Goal: Task Accomplishment & Management: Manage account settings

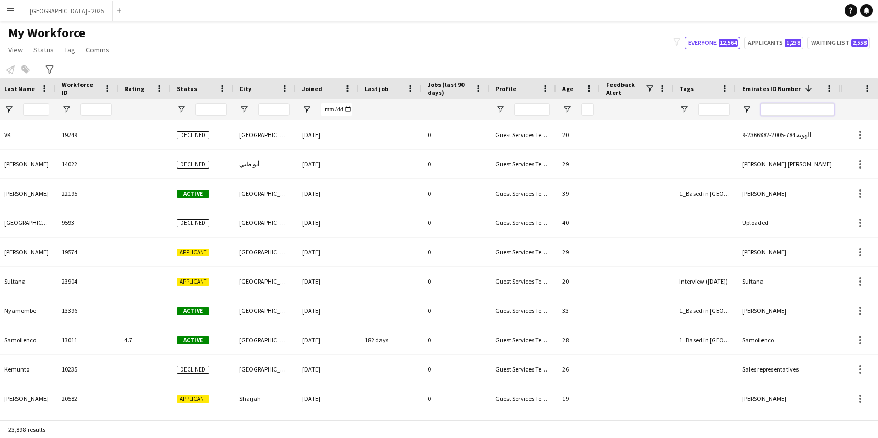
click at [815, 103] on input "Emirates ID Number Filter Input" at bounding box center [797, 109] width 73 height 13
paste input "*******"
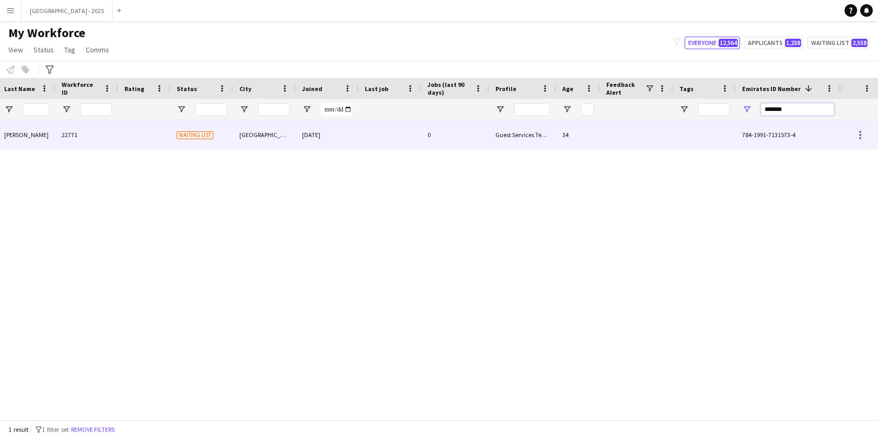
type input "*******"
click at [748, 137] on span "784-1991-7131573-4" at bounding box center [768, 135] width 53 height 8
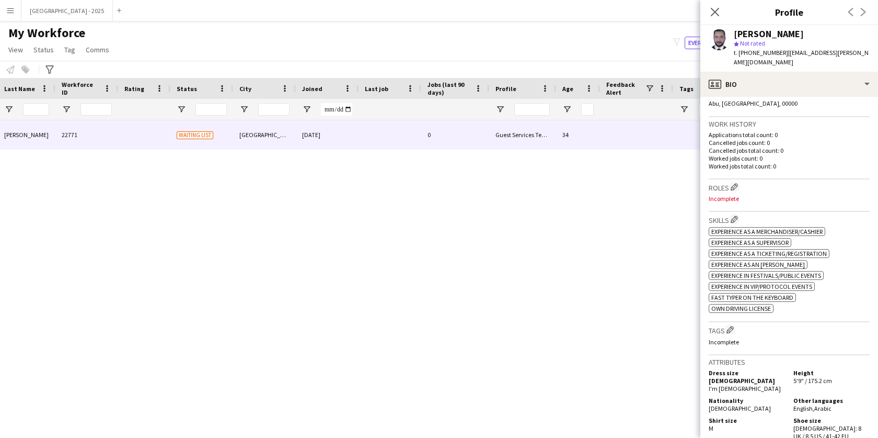
scroll to position [246, 0]
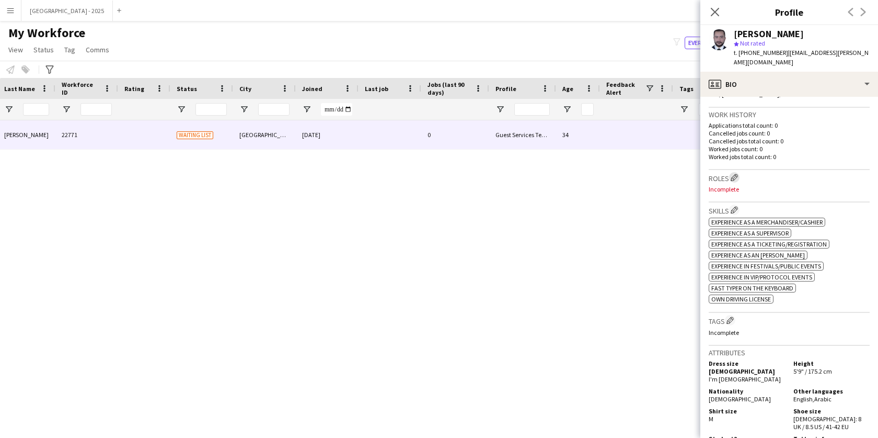
click at [740, 172] on button "Edit crew company roles" at bounding box center [734, 177] width 10 height 10
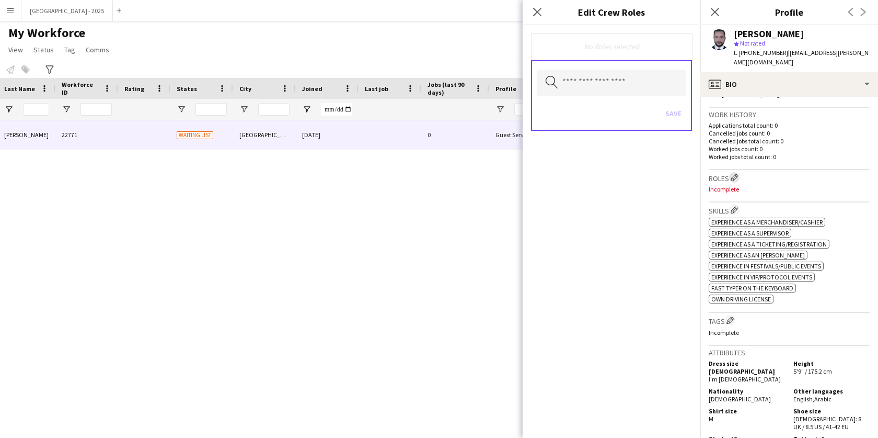
click at [740, 172] on button "Edit crew company roles" at bounding box center [734, 177] width 10 height 10
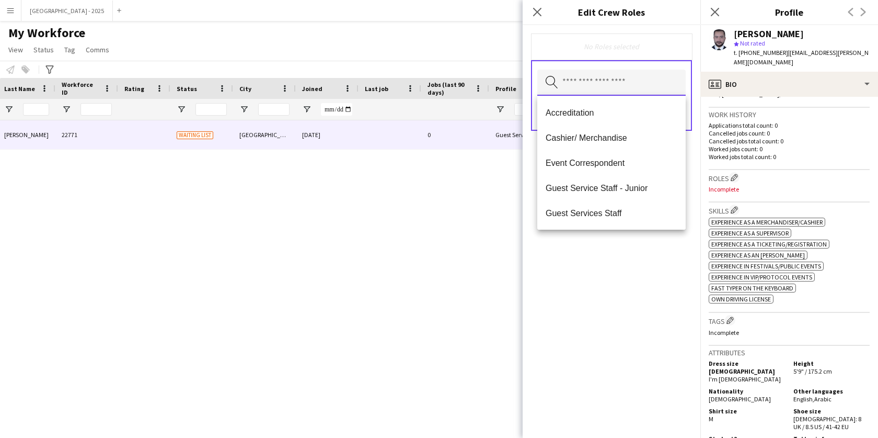
click at [612, 88] on input "text" at bounding box center [611, 83] width 148 height 26
click at [582, 214] on span "Guest Services Staff" at bounding box center [612, 213] width 132 height 10
click at [594, 208] on mat-option "Guest Services Staff - Senior" at bounding box center [611, 213] width 148 height 25
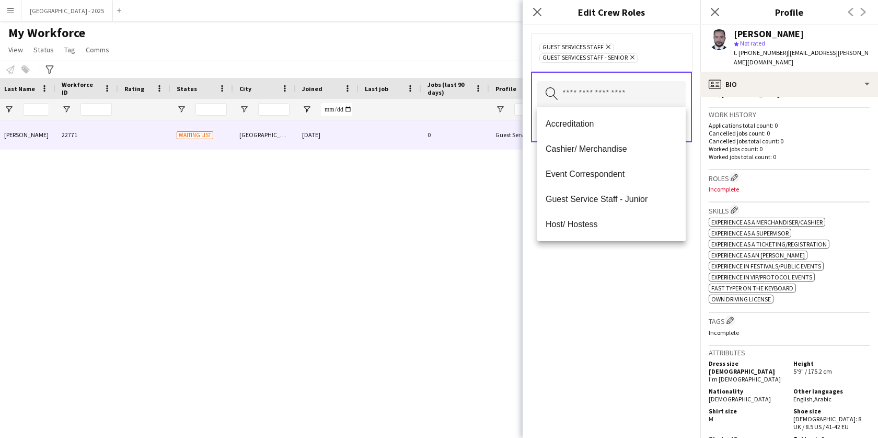
click at [593, 251] on div "Guest Services Staff Remove Guest Services Staff - Senior Remove Search by role…" at bounding box center [612, 231] width 178 height 413
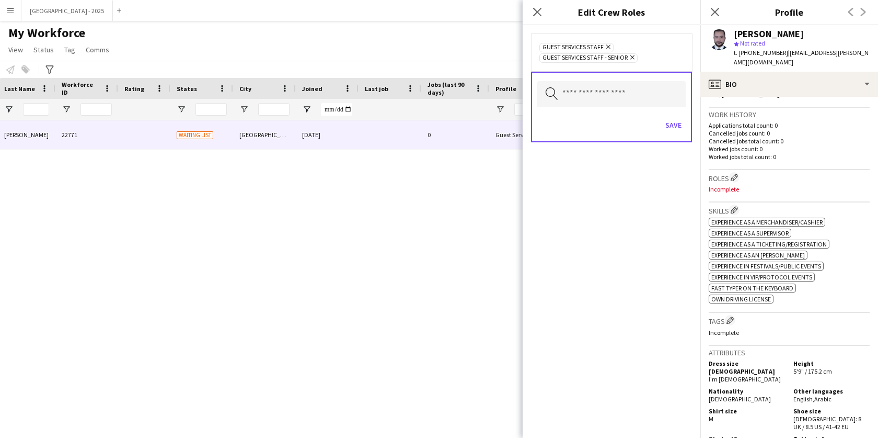
click at [634, 58] on icon "Remove" at bounding box center [631, 57] width 7 height 7
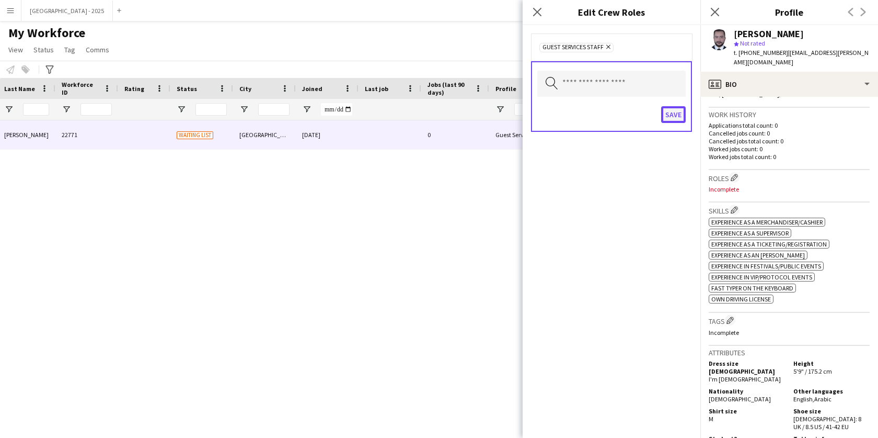
click at [681, 119] on button "Save" at bounding box center [673, 114] width 25 height 17
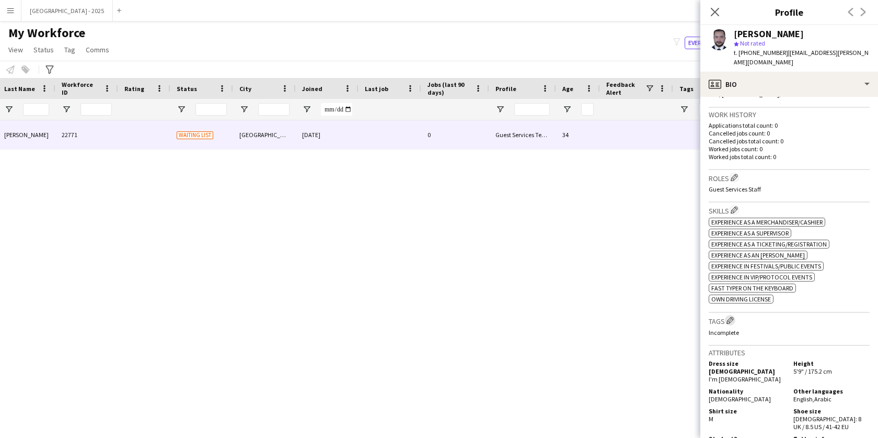
click at [732, 318] on app-icon "Edit crew company tags" at bounding box center [730, 319] width 7 height 7
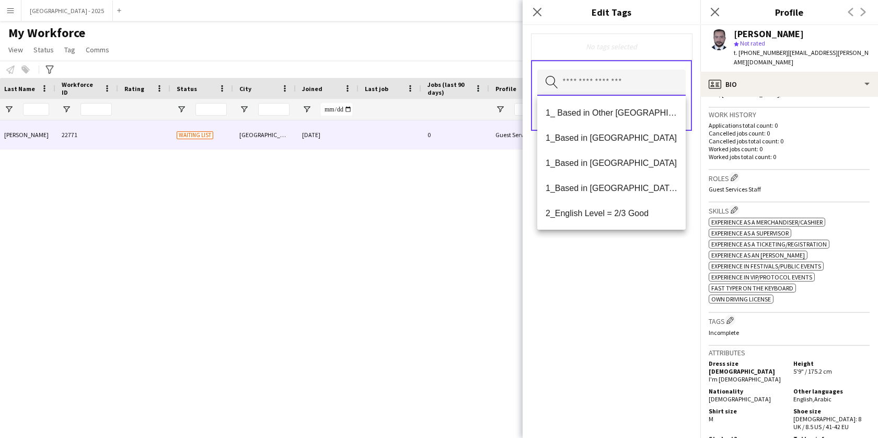
click at [637, 84] on input "text" at bounding box center [611, 83] width 148 height 26
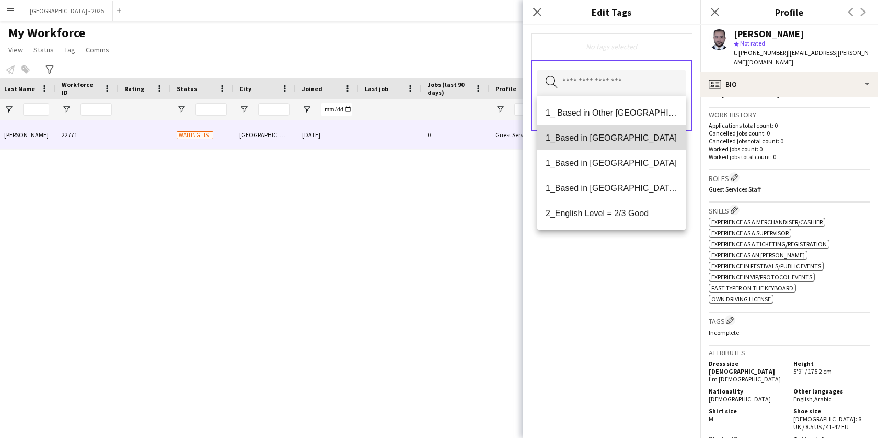
click at [637, 147] on mat-option "1_Based in [GEOGRAPHIC_DATA]" at bounding box center [611, 137] width 148 height 25
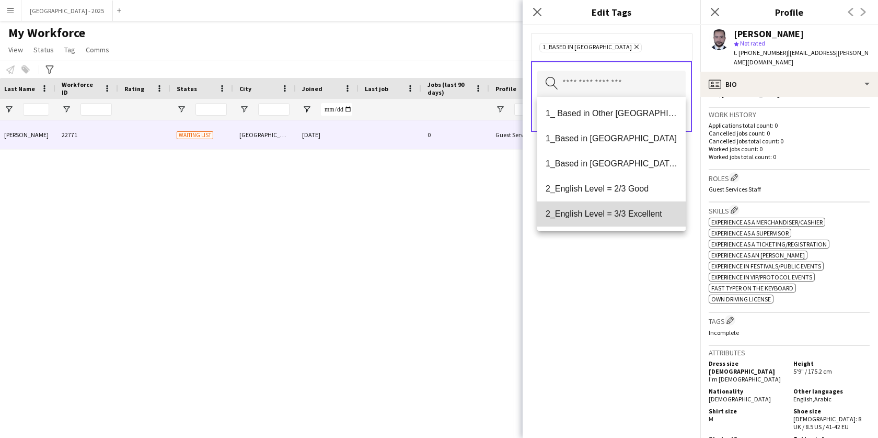
click at [631, 210] on span "2_English Level = 3/3 Excellent" at bounding box center [612, 214] width 132 height 10
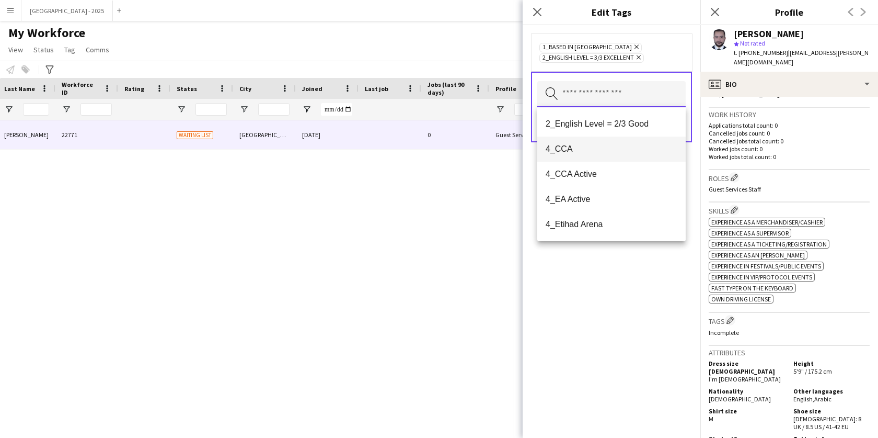
scroll to position [76, 0]
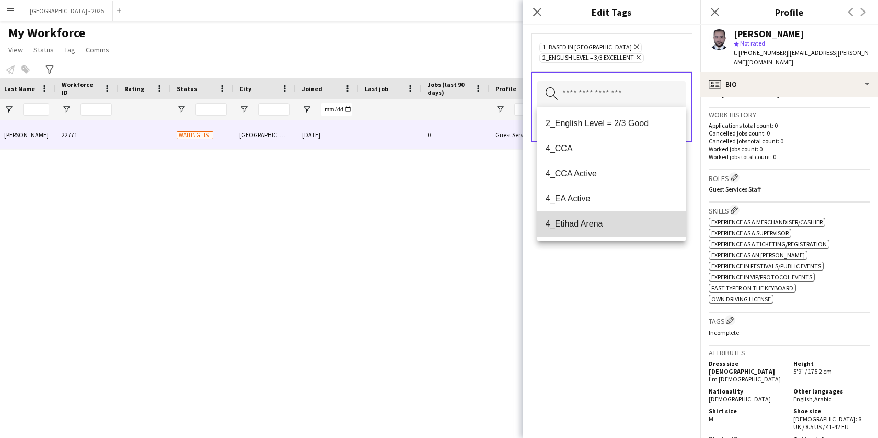
click at [621, 230] on mat-option "4_Etihad Arena" at bounding box center [611, 223] width 148 height 25
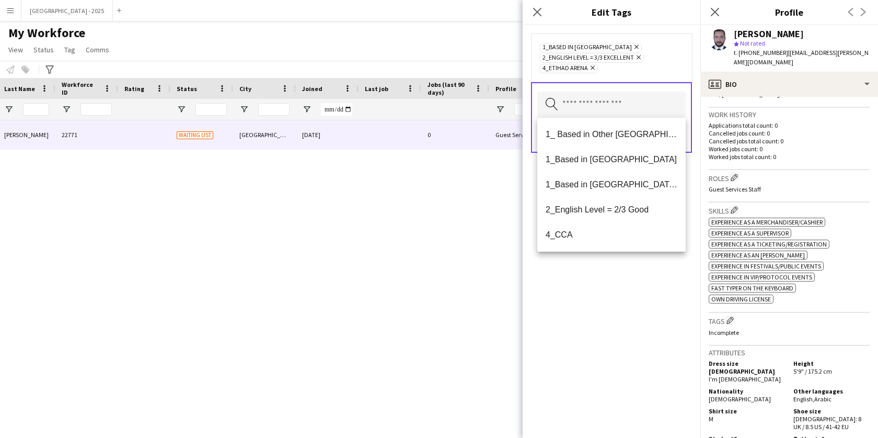
click at [614, 281] on div "1_Based in [GEOGRAPHIC_DATA] Remove 2_English Level = 3/3 Excellent Remove 4_Et…" at bounding box center [612, 231] width 178 height 413
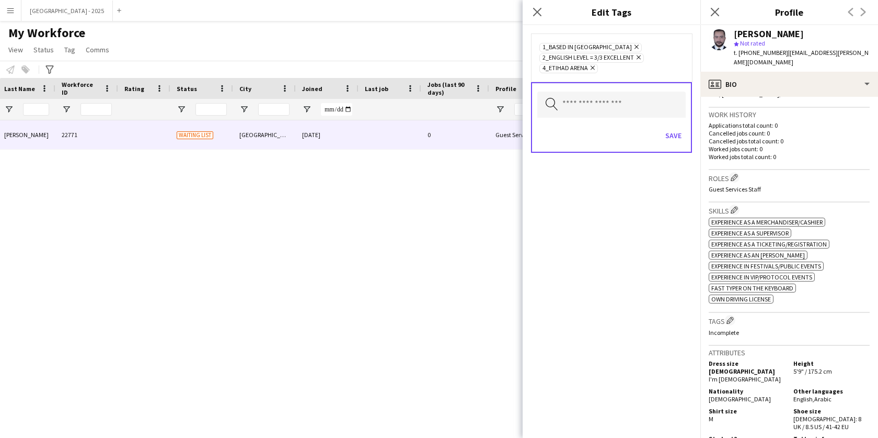
click at [677, 125] on div "Save" at bounding box center [611, 137] width 148 height 30
click at [677, 128] on button "Save" at bounding box center [673, 135] width 25 height 17
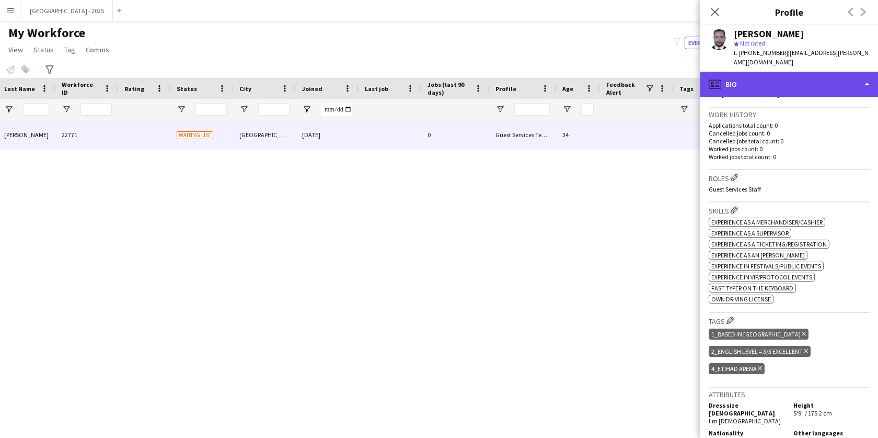
click at [796, 75] on div "profile Bio" at bounding box center [790, 84] width 178 height 25
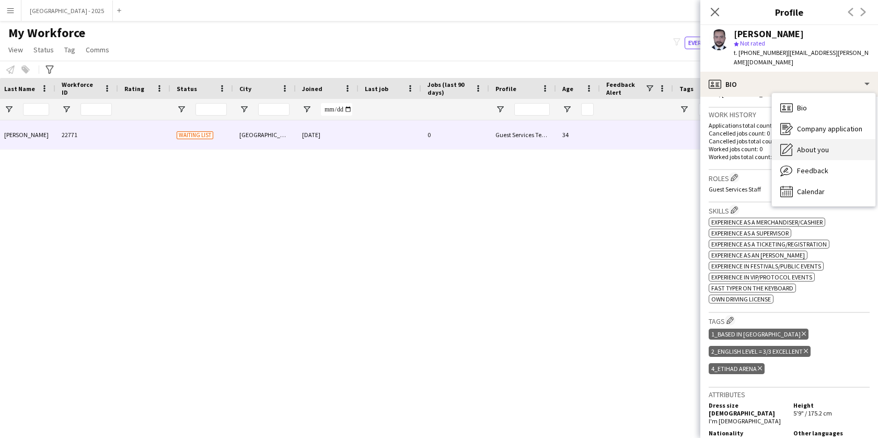
click at [805, 145] on span "About you" at bounding box center [813, 149] width 32 height 9
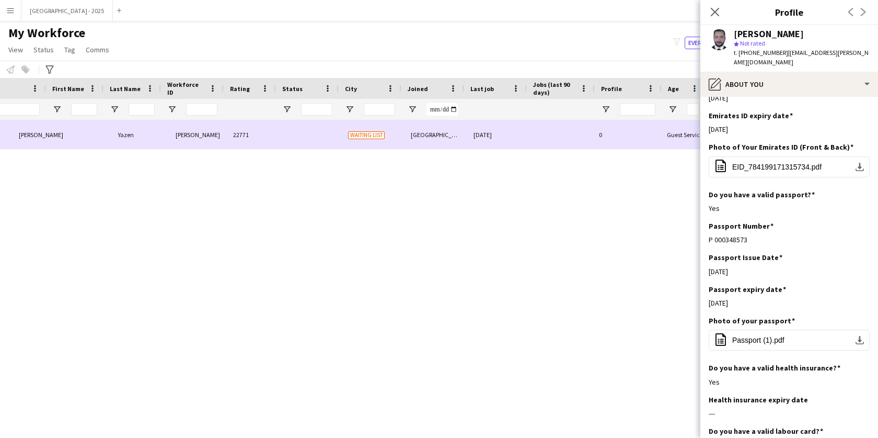
scroll to position [0, 0]
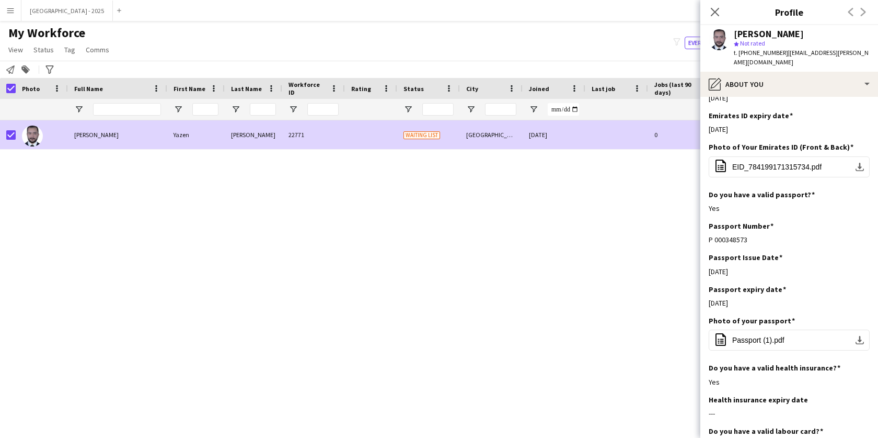
click at [48, 38] on span "My Workforce" at bounding box center [46, 33] width 77 height 16
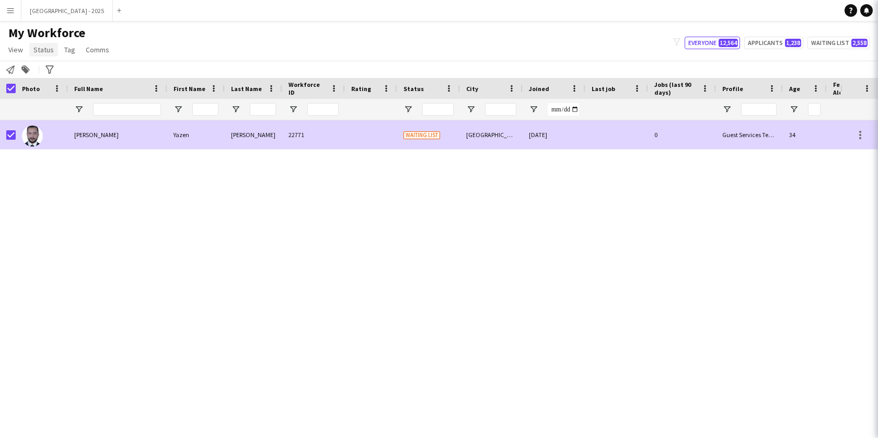
click at [46, 45] on span "Status" at bounding box center [43, 49] width 20 height 9
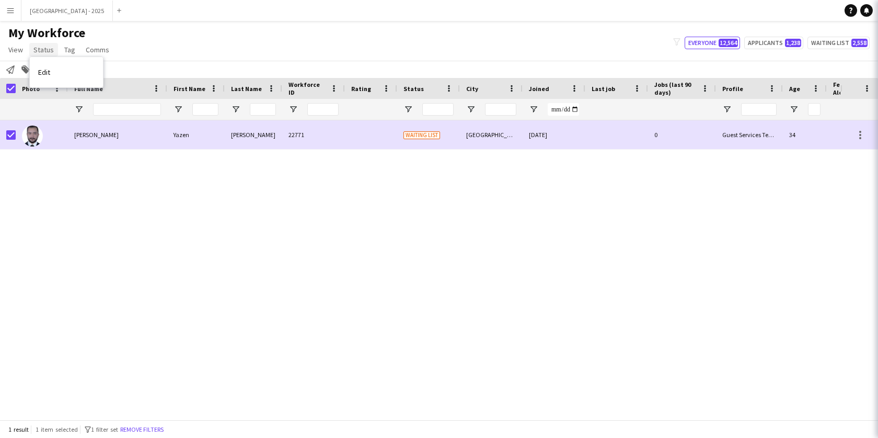
click at [46, 49] on span "Status" at bounding box center [43, 49] width 20 height 9
click at [47, 72] on span "Edit" at bounding box center [44, 71] width 12 height 9
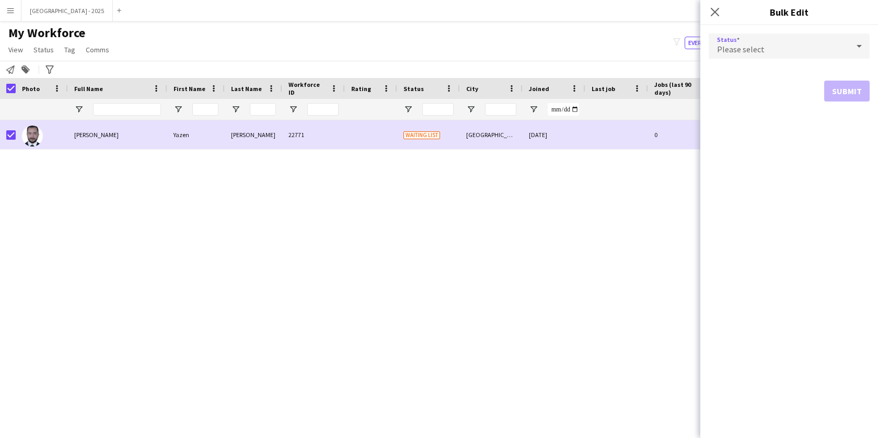
click at [737, 53] on span "Please select" at bounding box center [741, 49] width 48 height 10
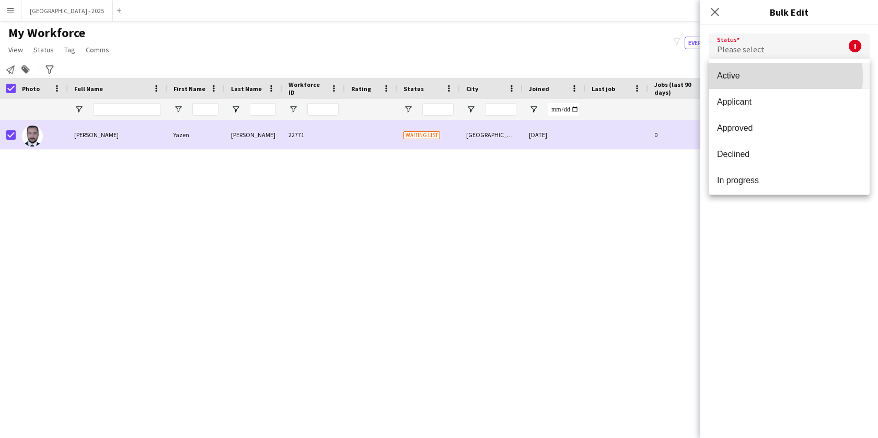
click at [737, 77] on span "Active" at bounding box center [789, 76] width 144 height 10
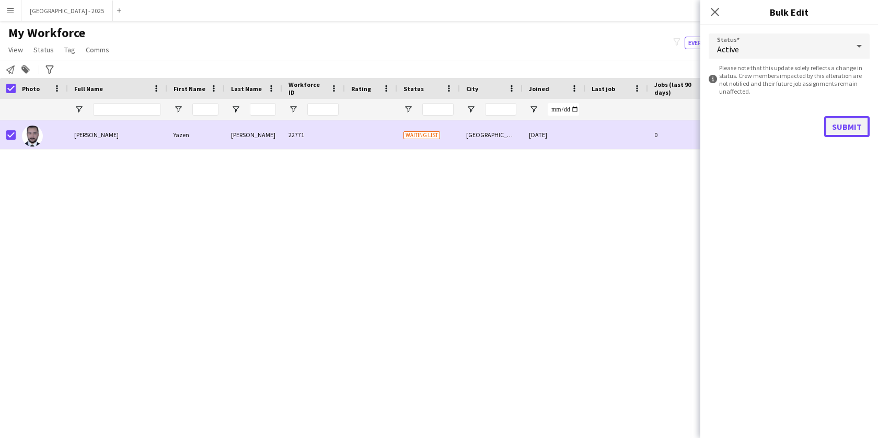
click at [831, 132] on button "Submit" at bounding box center [847, 126] width 45 height 21
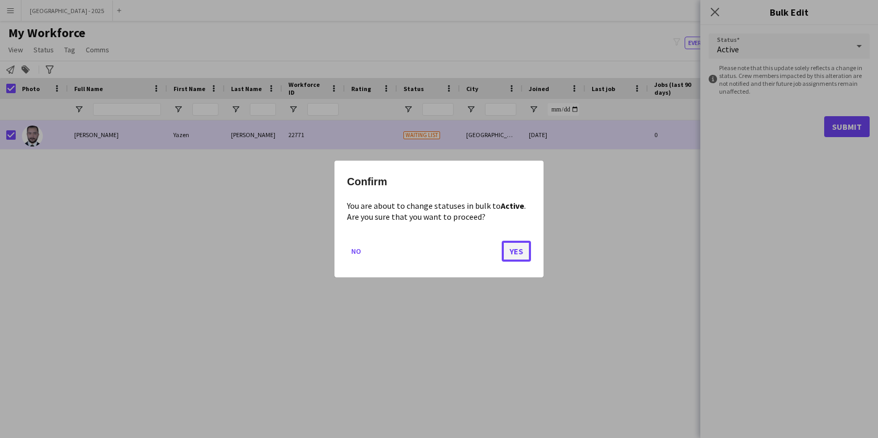
click at [515, 247] on button "Yes" at bounding box center [516, 251] width 29 height 21
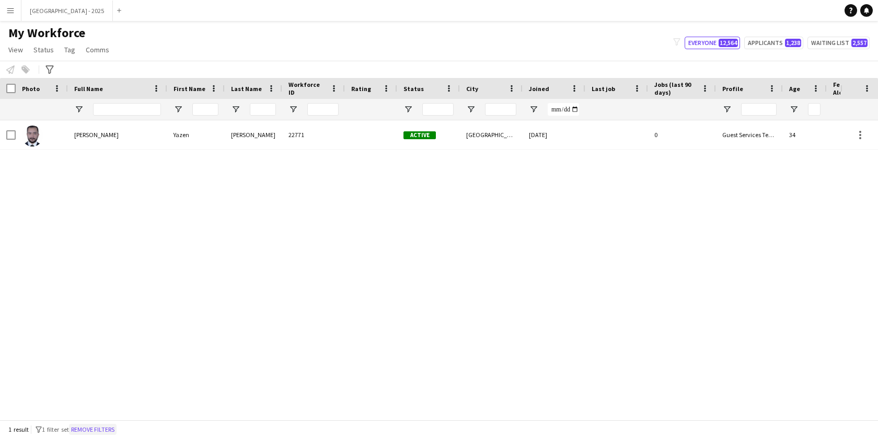
click at [97, 425] on button "Remove filters" at bounding box center [93, 429] width 48 height 12
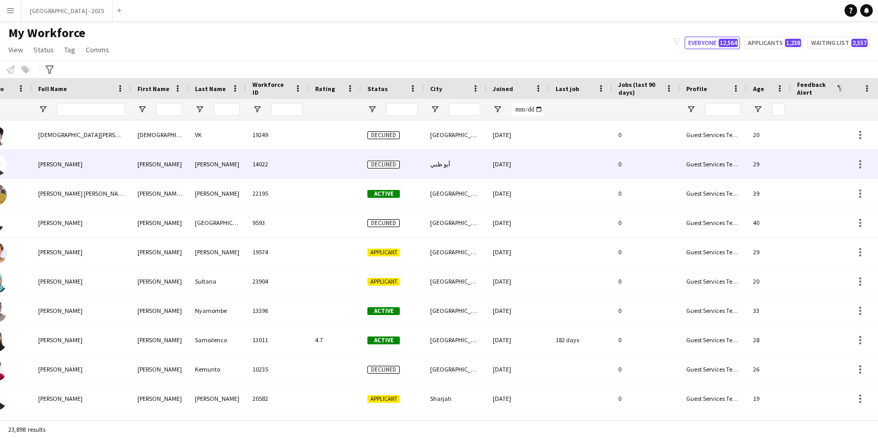
scroll to position [0, 169]
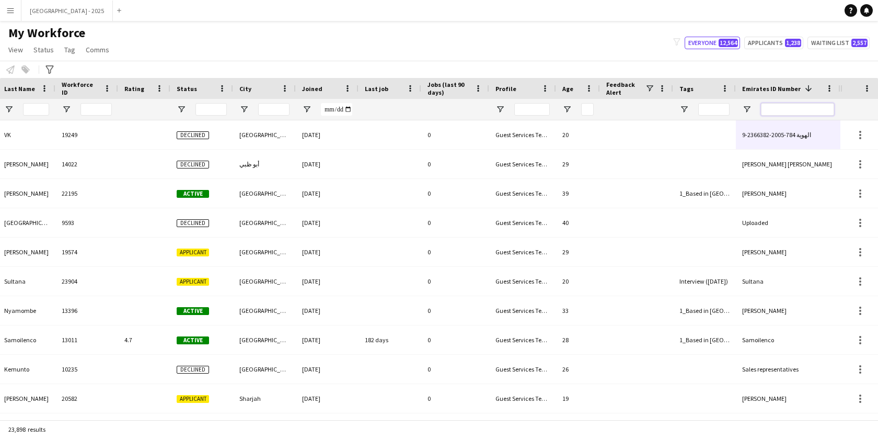
click at [777, 112] on input "Emirates ID Number Filter Input" at bounding box center [797, 109] width 73 height 13
paste input "*******"
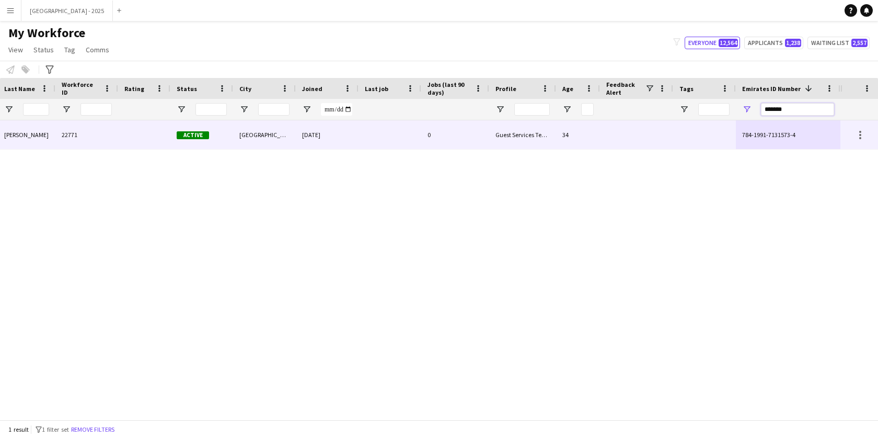
type input "*******"
click at [755, 125] on div "784-1991-7131573-4" at bounding box center [788, 134] width 105 height 29
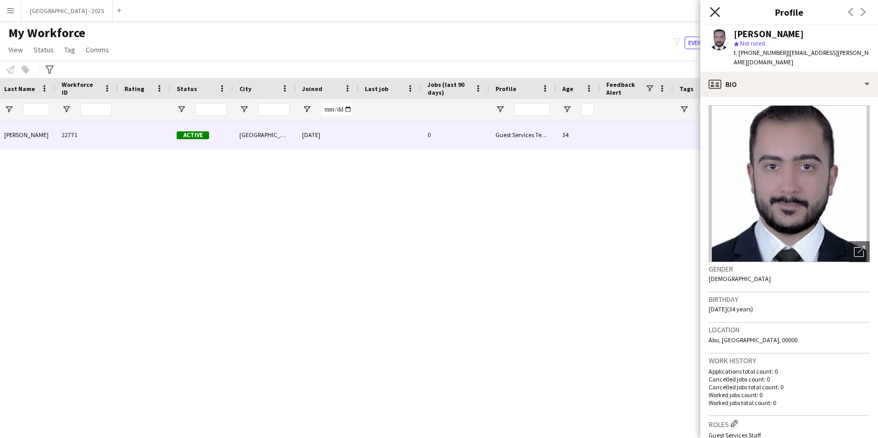
click at [718, 12] on icon "Close pop-in" at bounding box center [715, 12] width 10 height 10
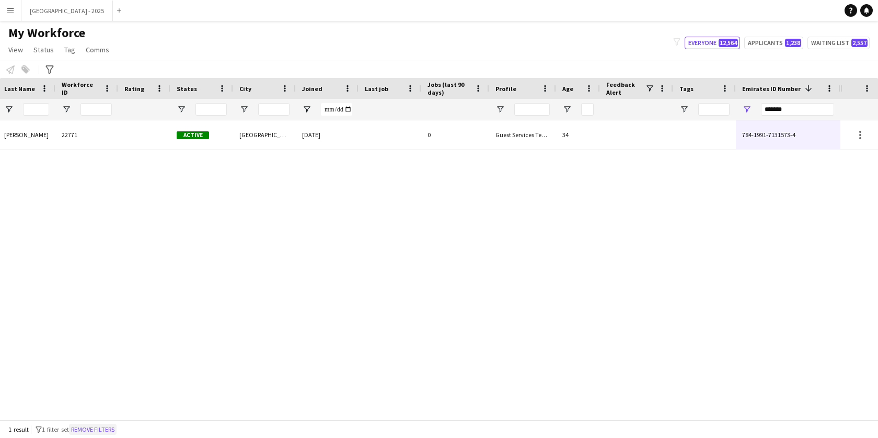
click at [90, 427] on button "Remove filters" at bounding box center [93, 429] width 48 height 12
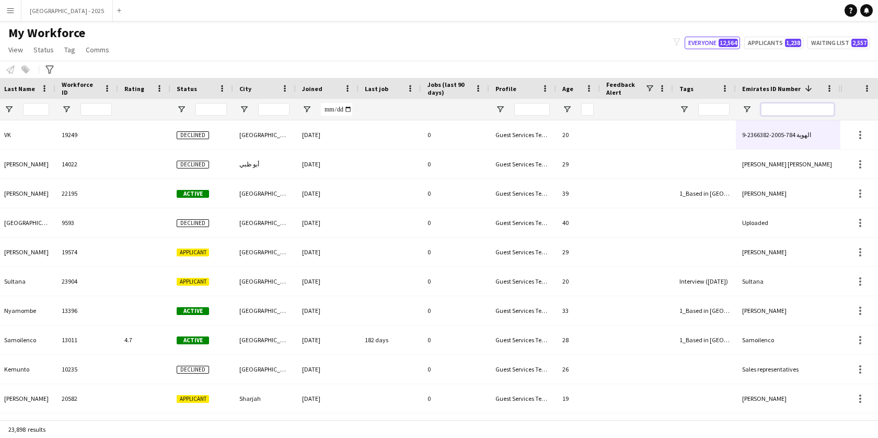
click at [805, 106] on input "Emirates ID Number Filter Input" at bounding box center [797, 109] width 73 height 13
paste input "********"
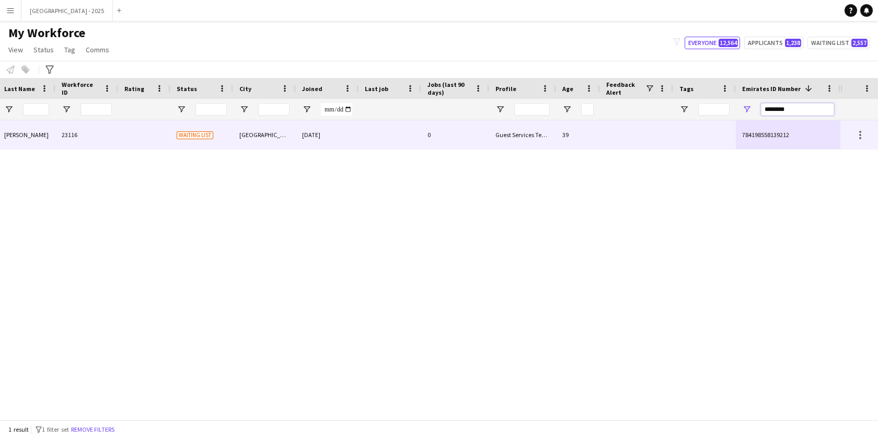
type input "********"
click at [552, 140] on div "Guest Services Team" at bounding box center [522, 134] width 67 height 29
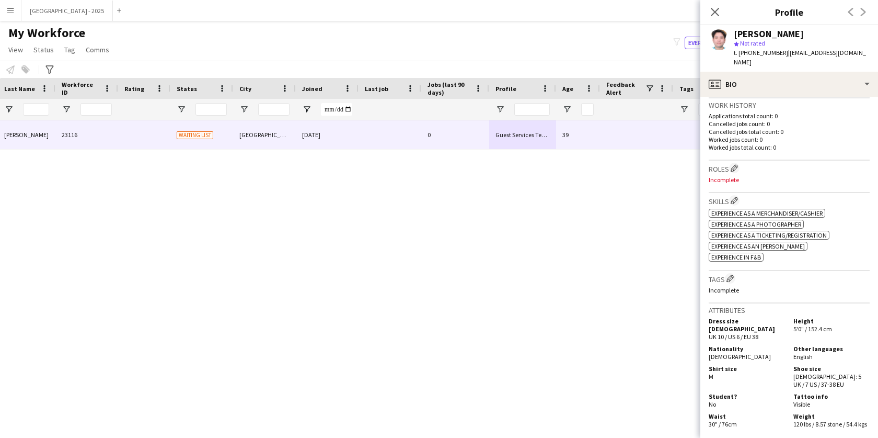
scroll to position [273, 0]
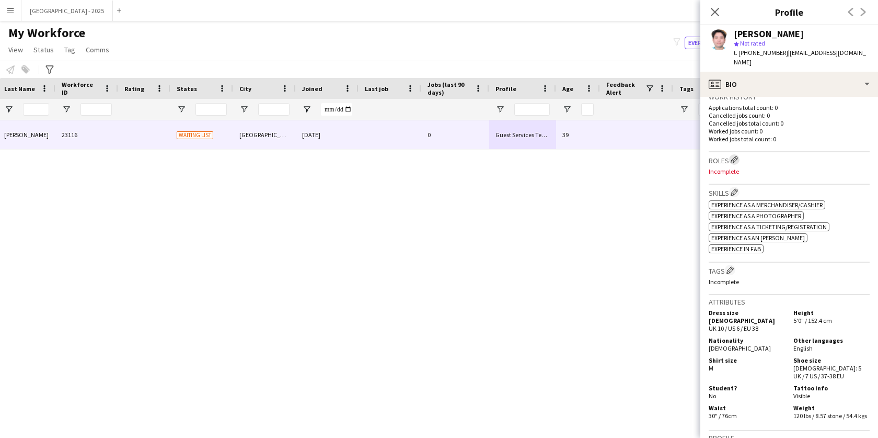
click at [736, 156] on app-icon "Edit crew company roles" at bounding box center [734, 159] width 7 height 7
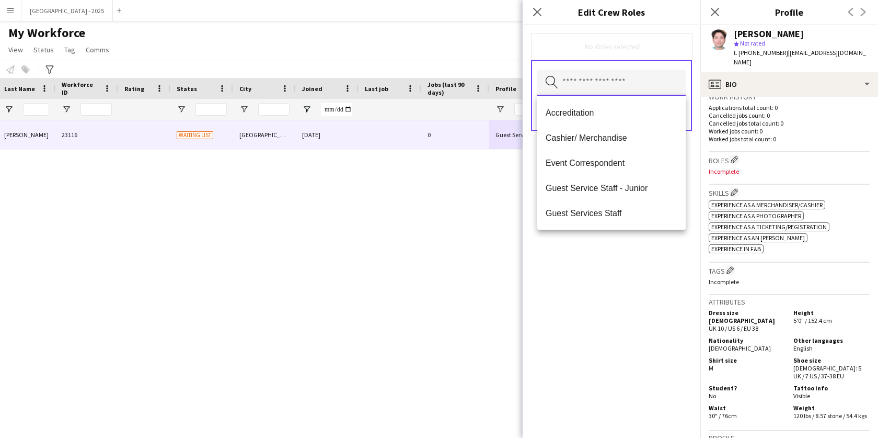
click at [643, 78] on input "text" at bounding box center [611, 83] width 148 height 26
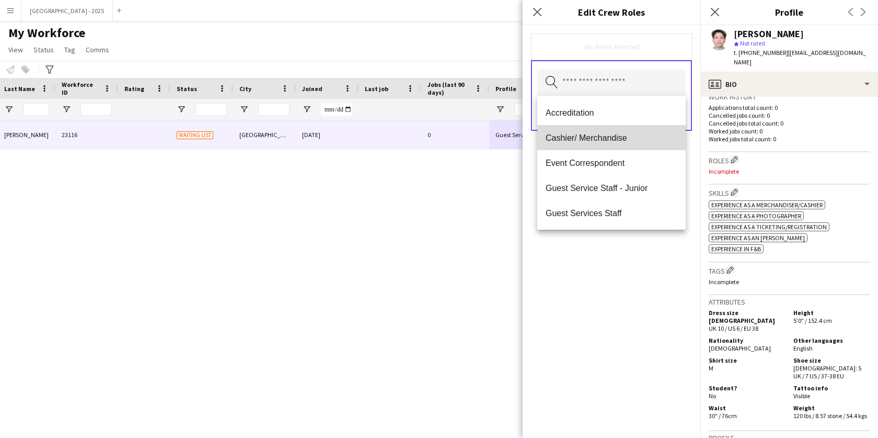
click at [611, 134] on span "Cashier/ Merchandise" at bounding box center [612, 138] width 132 height 10
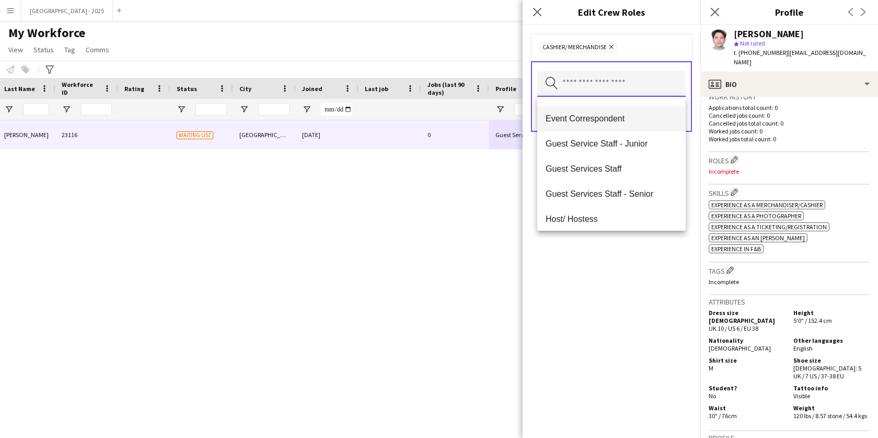
scroll to position [21, 0]
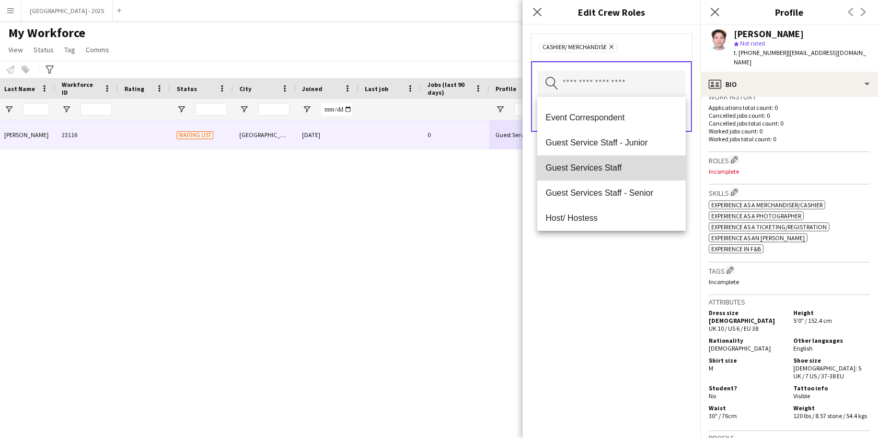
click at [619, 170] on span "Guest Services Staff" at bounding box center [612, 168] width 132 height 10
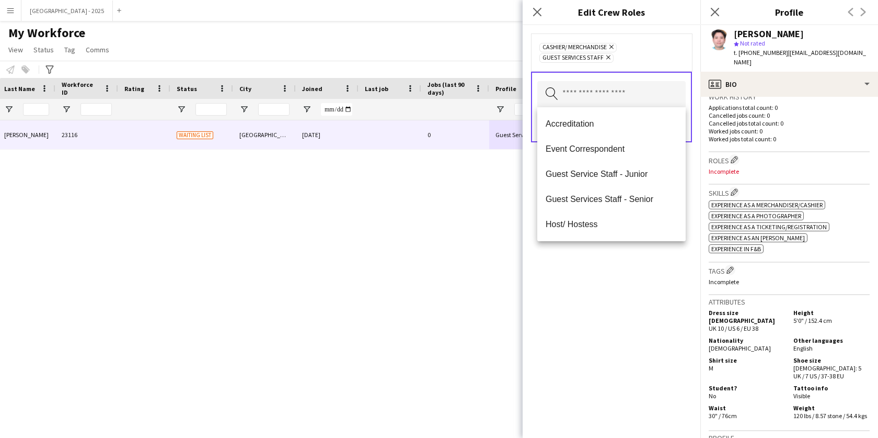
click at [631, 262] on div "Cashier/ Merchandise Remove Guest Services Staff Remove Search by role type Save" at bounding box center [612, 231] width 178 height 413
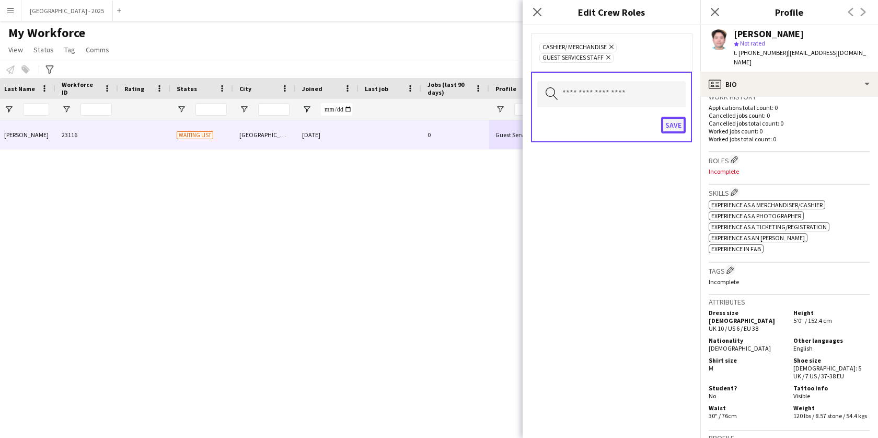
click at [675, 131] on button "Save" at bounding box center [673, 125] width 25 height 17
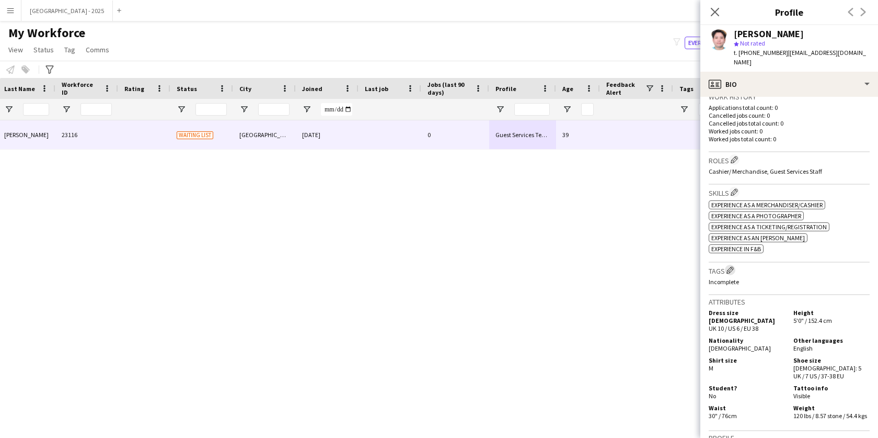
click at [729, 266] on app-icon "Edit crew company tags" at bounding box center [730, 269] width 7 height 7
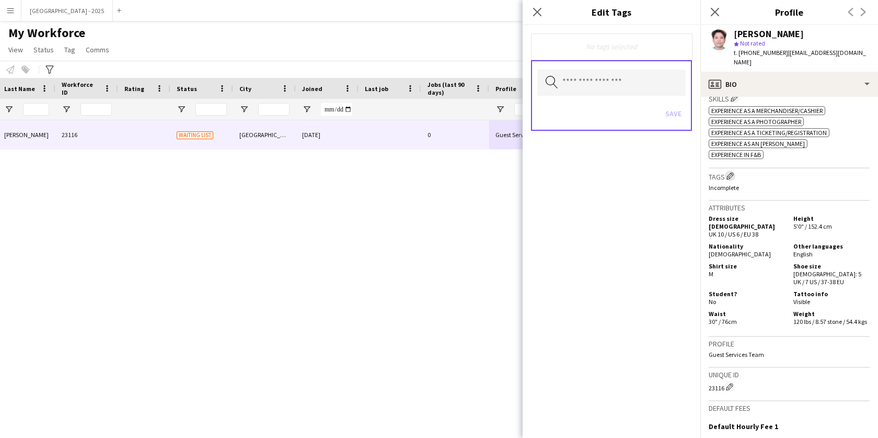
scroll to position [422, 0]
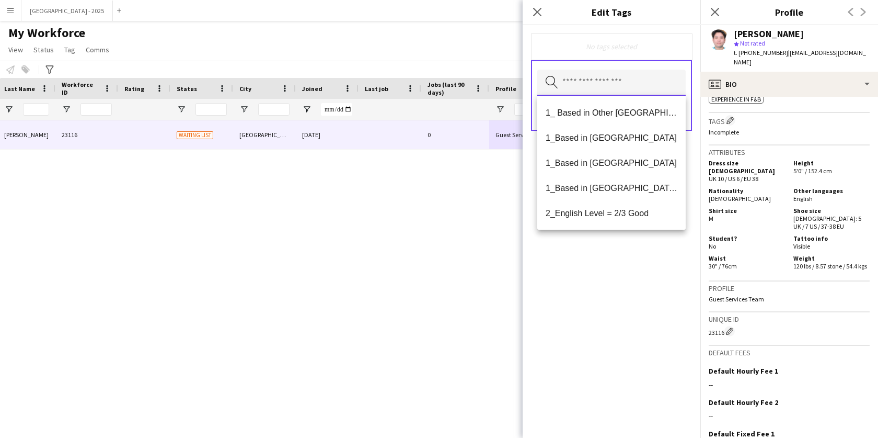
click at [634, 85] on input "text" at bounding box center [611, 83] width 148 height 26
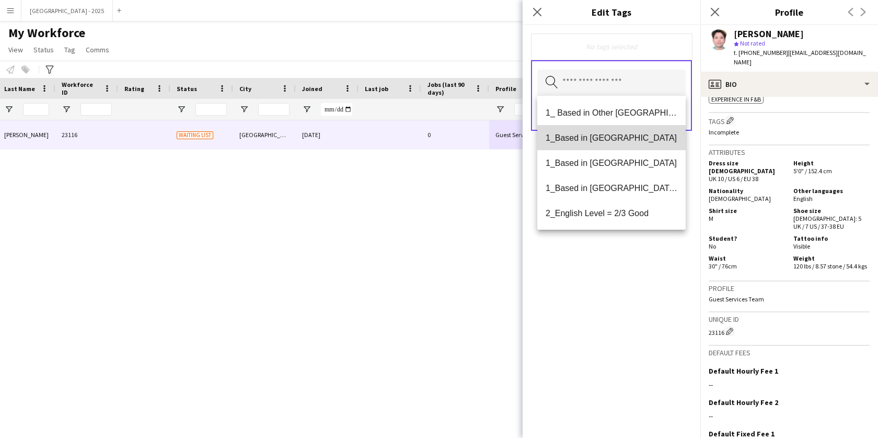
click at [634, 135] on span "1_Based in [GEOGRAPHIC_DATA]" at bounding box center [612, 138] width 132 height 10
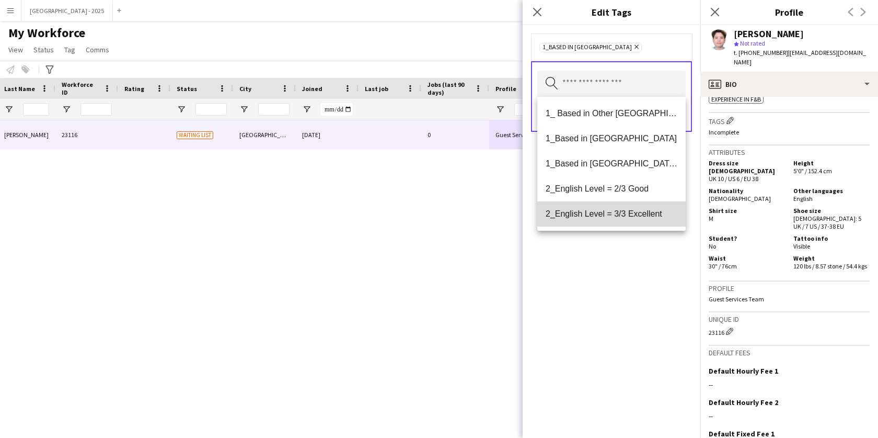
click at [644, 210] on span "2_English Level = 3/3 Excellent" at bounding box center [612, 214] width 132 height 10
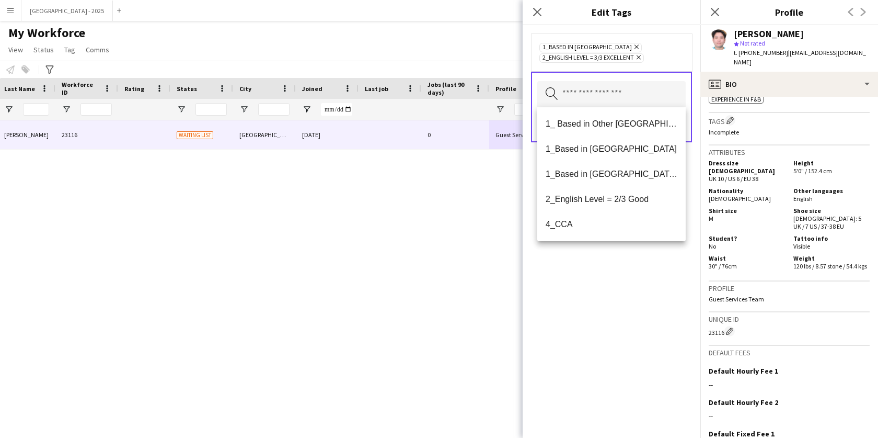
click at [639, 55] on icon "Remove" at bounding box center [637, 57] width 7 height 7
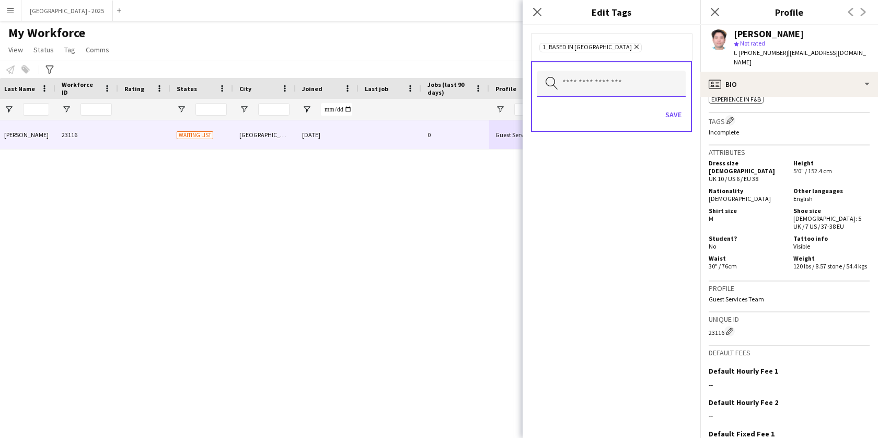
click at [629, 87] on input "text" at bounding box center [611, 84] width 148 height 26
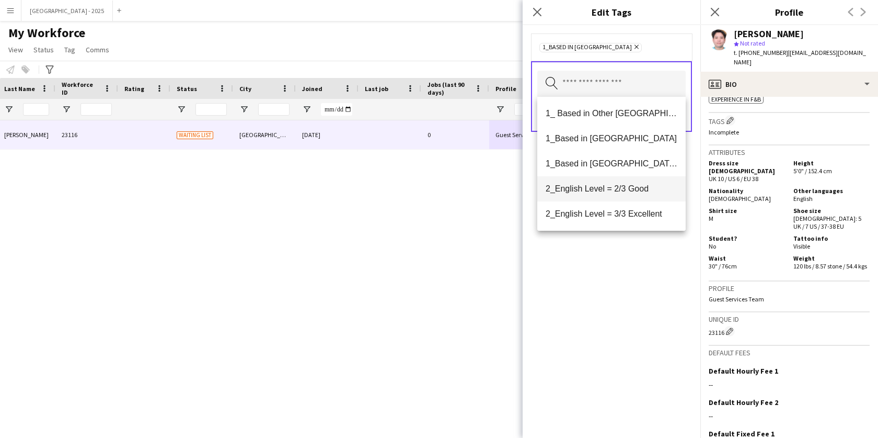
click at [625, 196] on mat-option "2_English Level = 2/3 Good" at bounding box center [611, 188] width 148 height 25
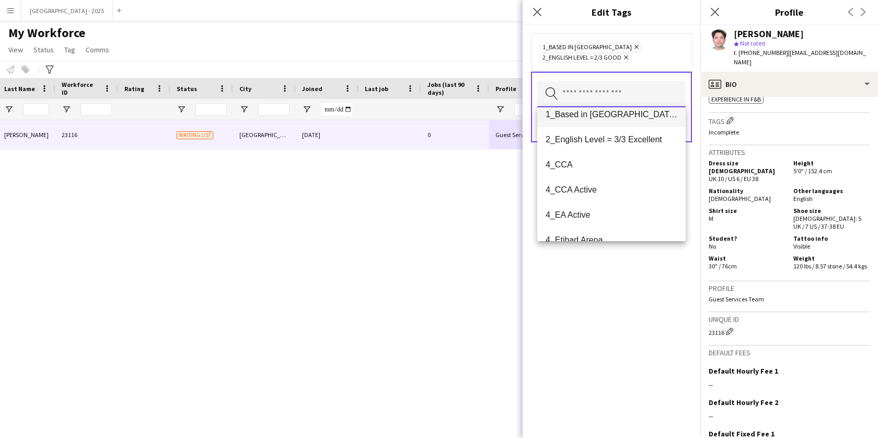
scroll to position [74, 0]
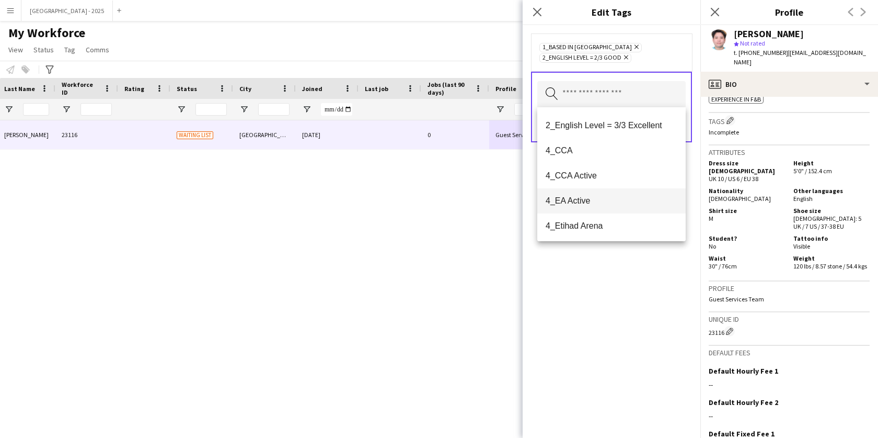
click at [625, 203] on span "4_EA Active" at bounding box center [612, 201] width 132 height 10
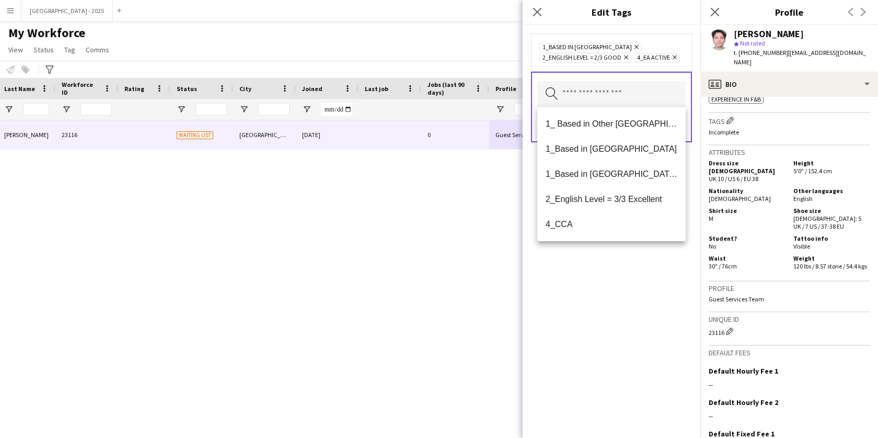
click at [675, 56] on icon "Remove" at bounding box center [673, 57] width 7 height 7
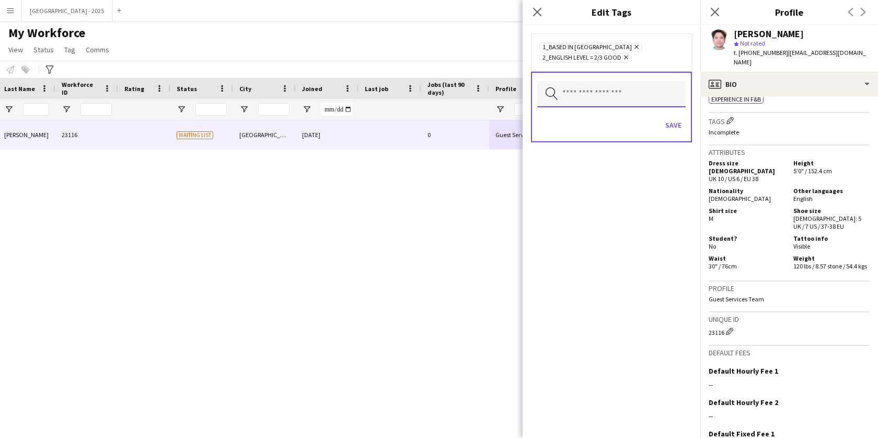
click at [633, 99] on input "text" at bounding box center [611, 94] width 148 height 26
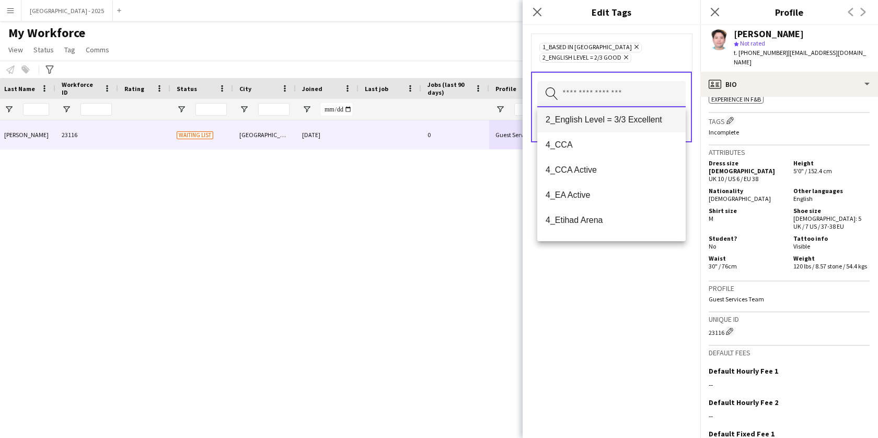
scroll to position [89, 0]
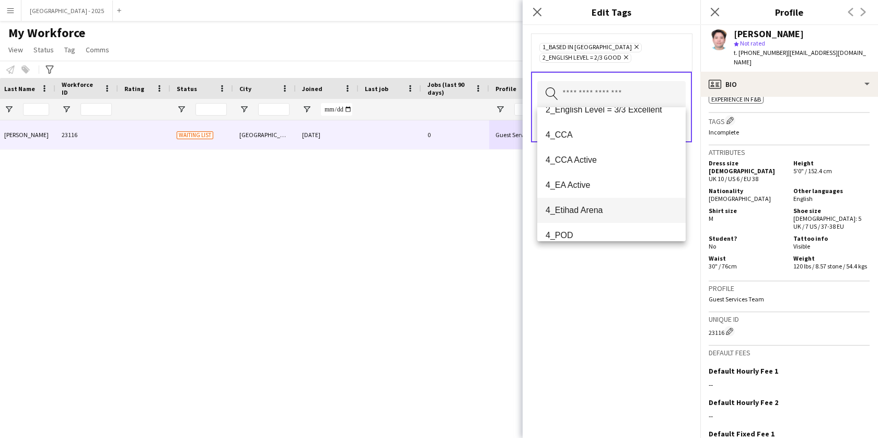
click at [614, 217] on mat-option "4_Etihad Arena" at bounding box center [611, 210] width 148 height 25
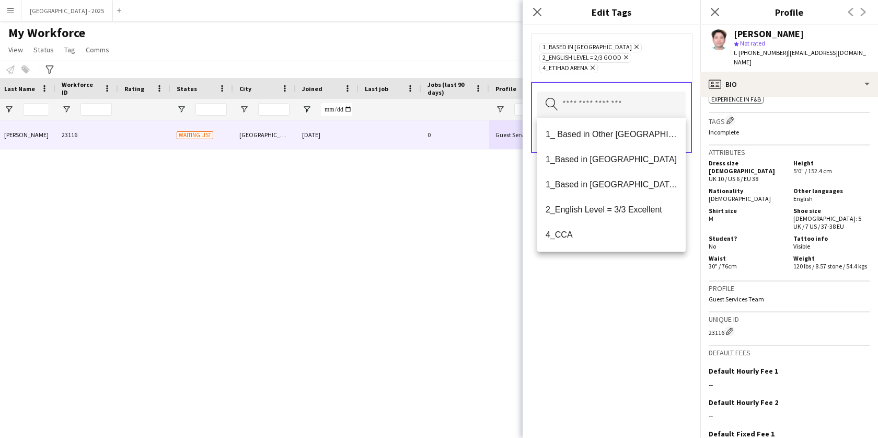
click at [608, 277] on div "1_Based in [GEOGRAPHIC_DATA] Remove 2_English Level = 2/3 Good Remove 4_Etihad …" at bounding box center [612, 231] width 178 height 413
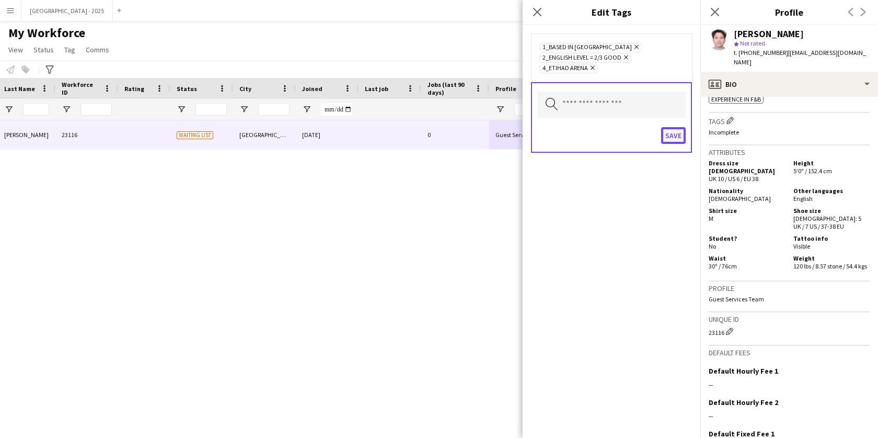
click at [684, 131] on button "Save" at bounding box center [673, 135] width 25 height 17
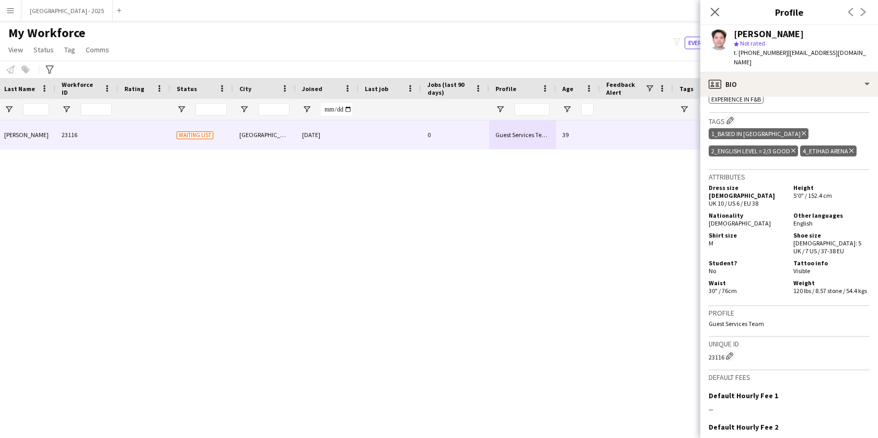
scroll to position [0, 0]
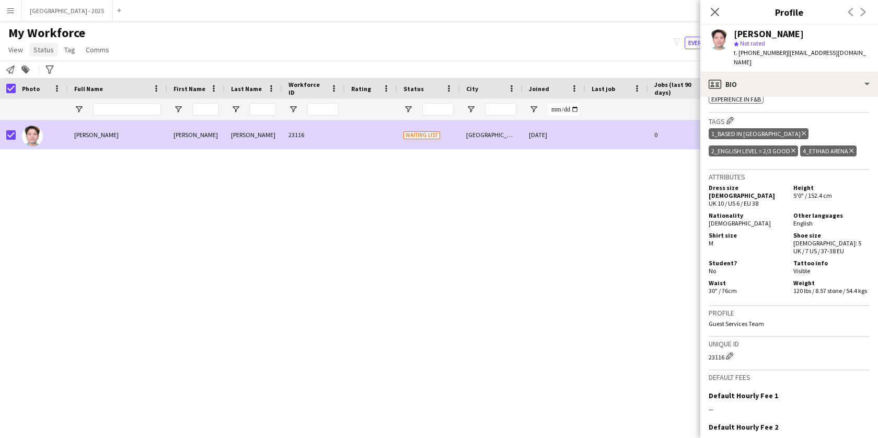
click at [47, 48] on span "Status" at bounding box center [43, 49] width 20 height 9
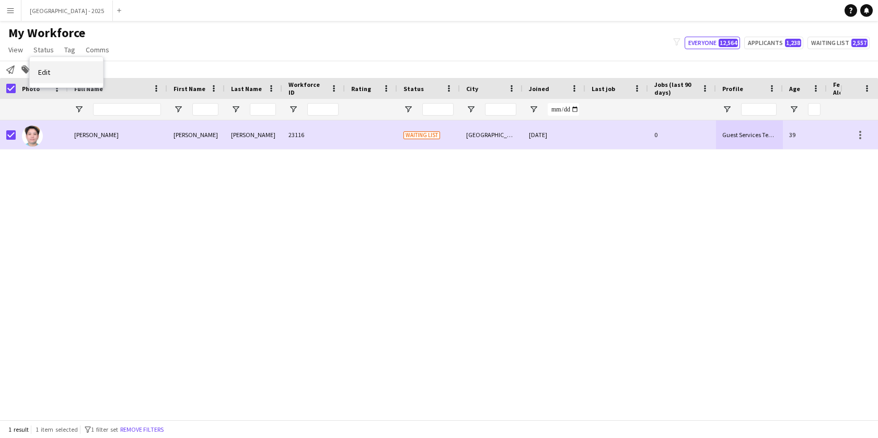
click at [71, 70] on link "Edit" at bounding box center [66, 72] width 73 height 22
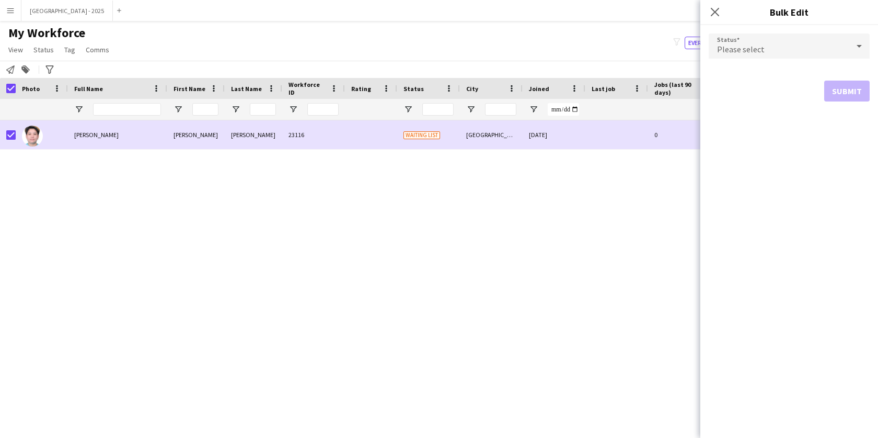
click at [780, 54] on div "Please select" at bounding box center [779, 45] width 140 height 25
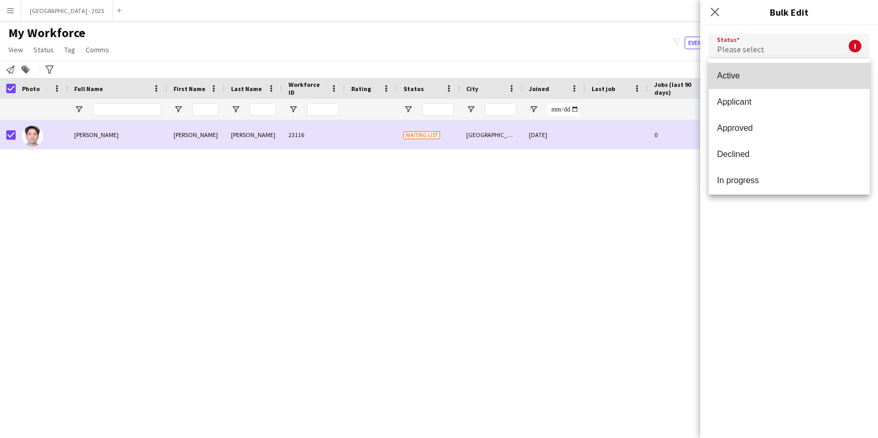
click at [761, 84] on mat-option "Active" at bounding box center [789, 76] width 161 height 26
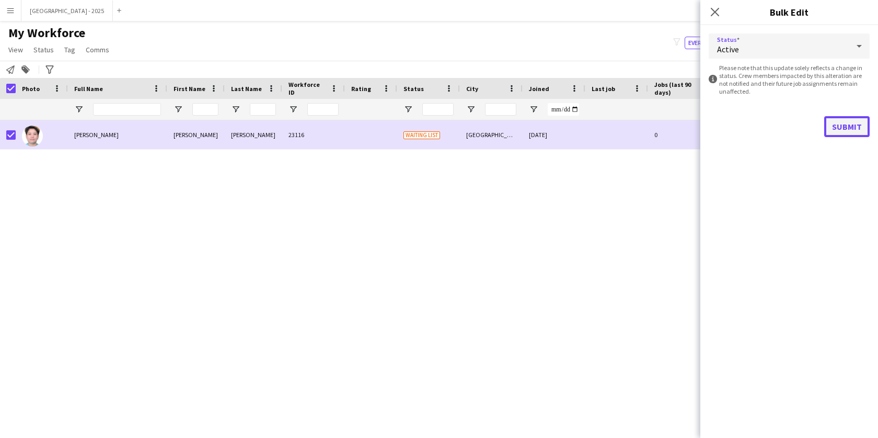
click at [842, 132] on button "Submit" at bounding box center [847, 126] width 45 height 21
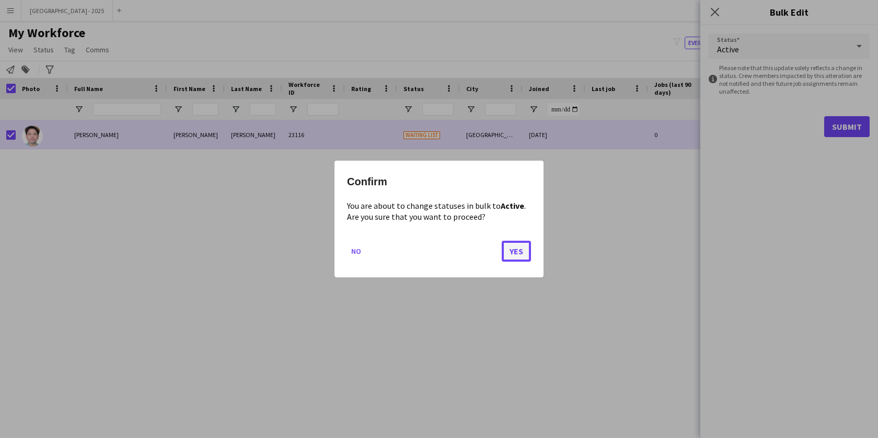
click at [530, 258] on button "Yes" at bounding box center [516, 251] width 29 height 21
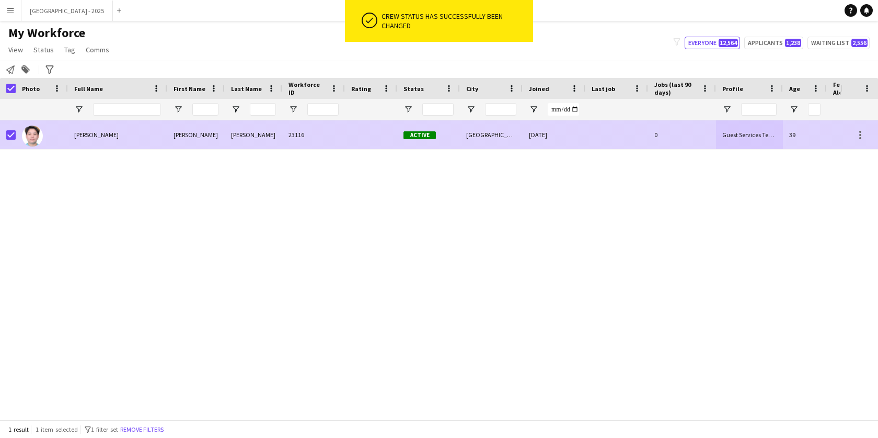
click at [552, 140] on div "[DATE]" at bounding box center [554, 134] width 63 height 29
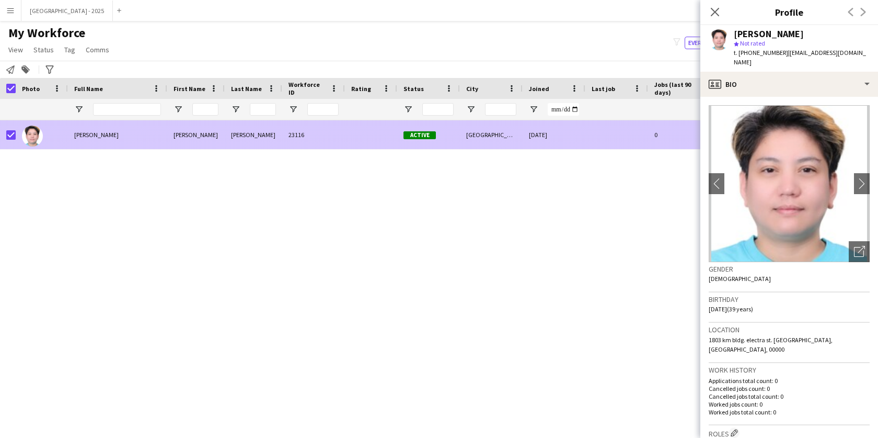
click at [16, 136] on div at bounding box center [42, 134] width 52 height 29
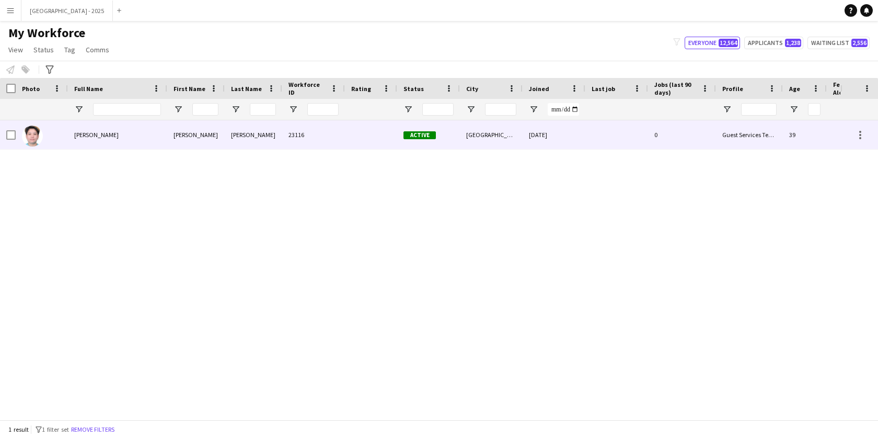
click at [35, 136] on img at bounding box center [32, 135] width 21 height 21
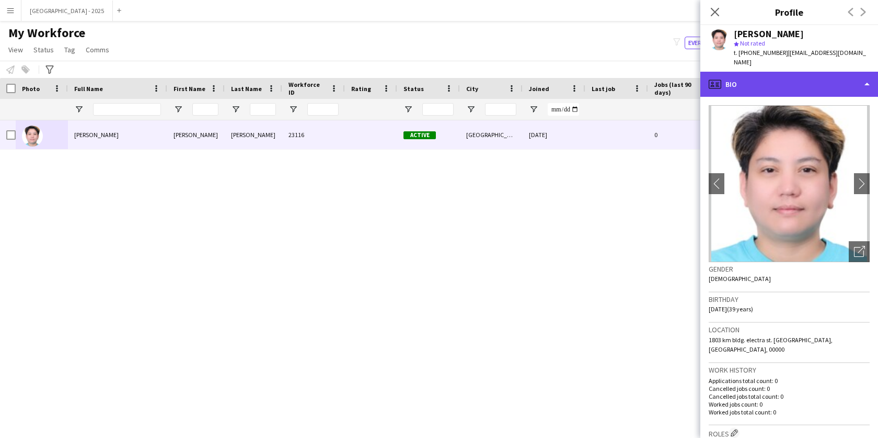
click at [739, 72] on div "profile Bio" at bounding box center [790, 84] width 178 height 25
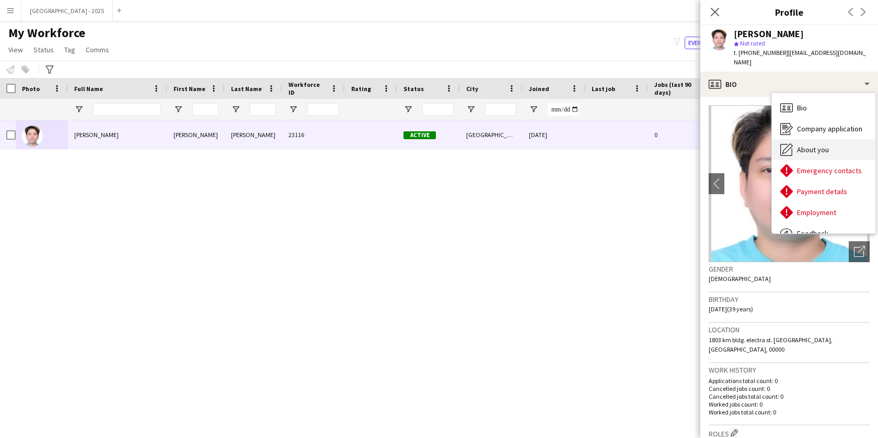
click at [818, 145] on span "About you" at bounding box center [813, 149] width 32 height 9
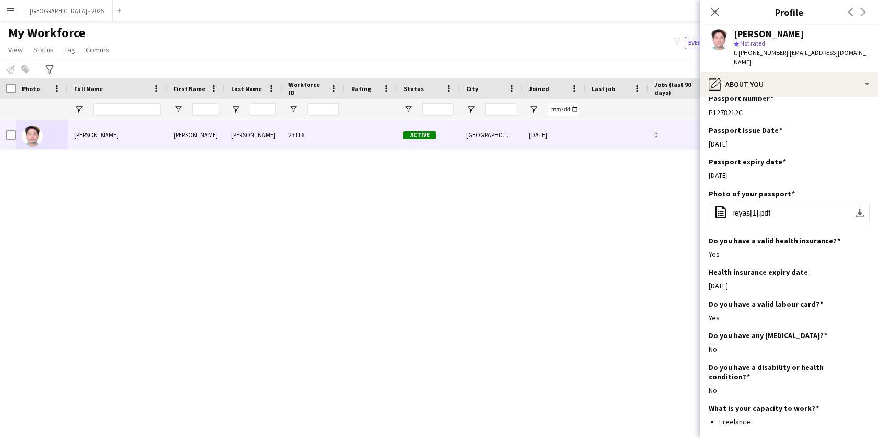
scroll to position [577, 0]
